Goal: Navigation & Orientation: Understand site structure

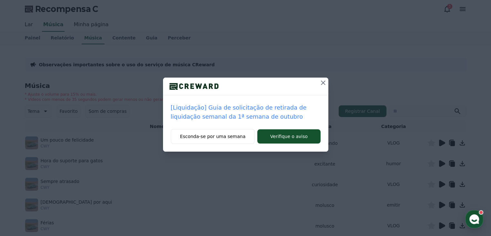
drag, startPoint x: 323, startPoint y: 83, endPoint x: 316, endPoint y: 84, distance: 6.8
click at [323, 83] on icon at bounding box center [323, 83] width 8 height 8
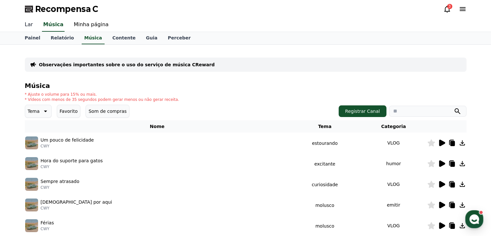
click at [28, 23] on font "Lar" at bounding box center [29, 24] width 8 height 6
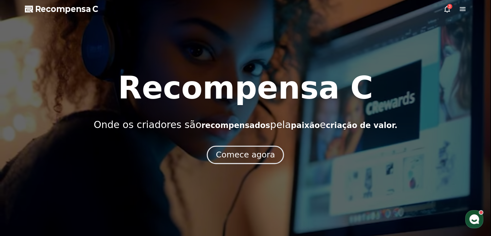
click at [239, 152] on font "Comece agora" at bounding box center [245, 154] width 59 height 9
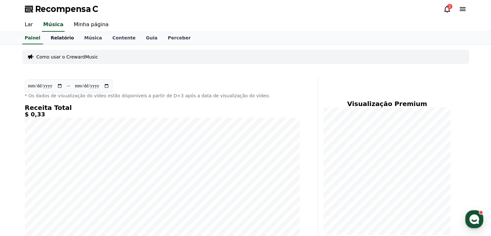
click at [51, 38] on font "Relatório" at bounding box center [62, 37] width 23 height 5
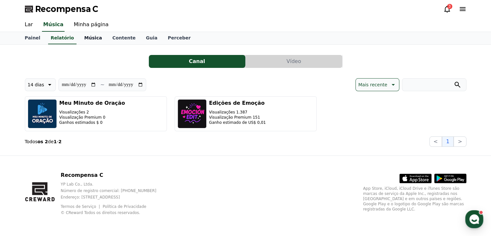
click at [89, 40] on link "Música" at bounding box center [93, 38] width 28 height 12
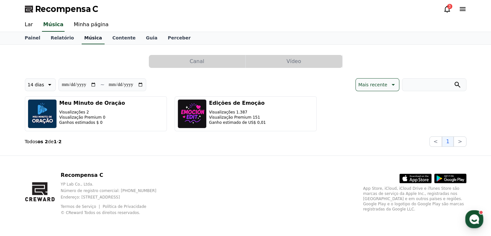
click at [88, 42] on link "Música" at bounding box center [93, 38] width 23 height 12
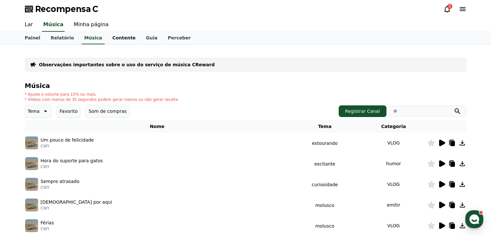
click at [120, 39] on font "Contente" at bounding box center [123, 37] width 23 height 5
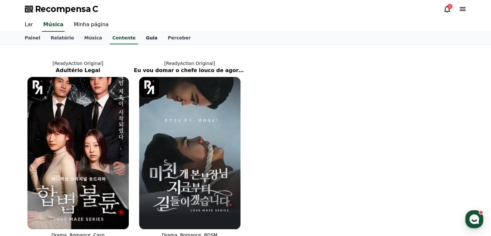
click at [146, 38] on font "Guia" at bounding box center [152, 37] width 12 height 5
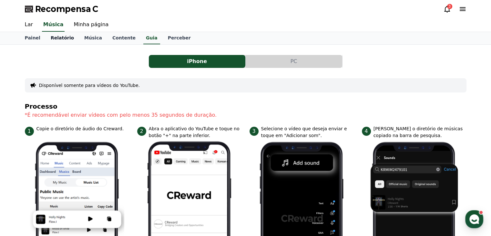
click at [52, 40] on font "Relatório" at bounding box center [62, 37] width 23 height 5
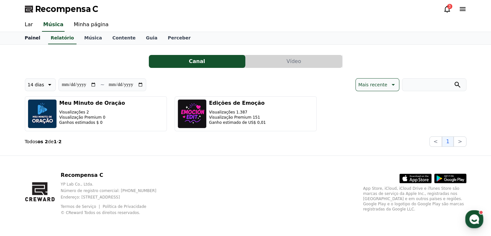
click at [32, 38] on font "Painel" at bounding box center [33, 37] width 16 height 5
